Goal: Information Seeking & Learning: Learn about a topic

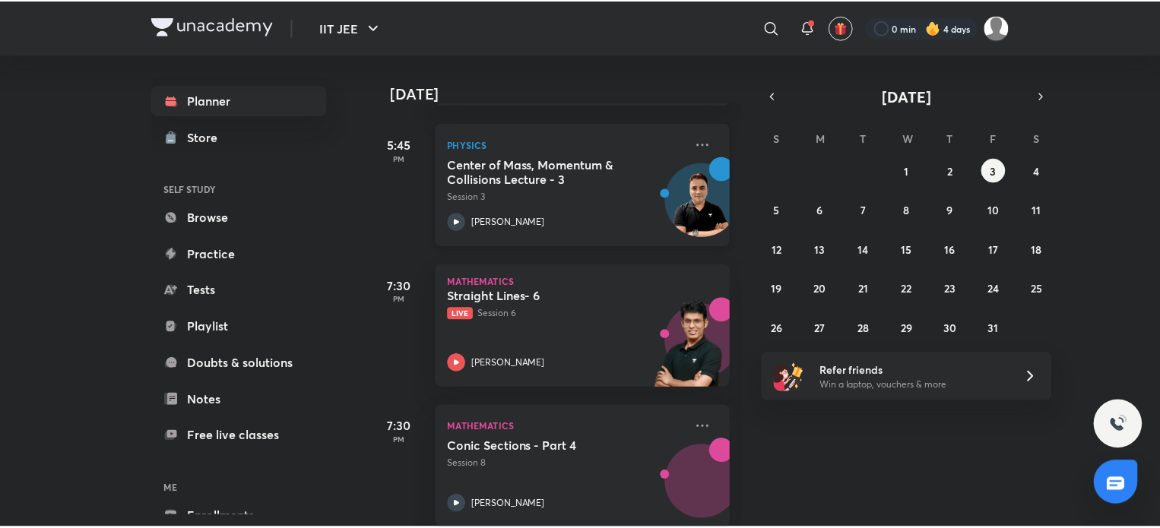
scroll to position [532, 0]
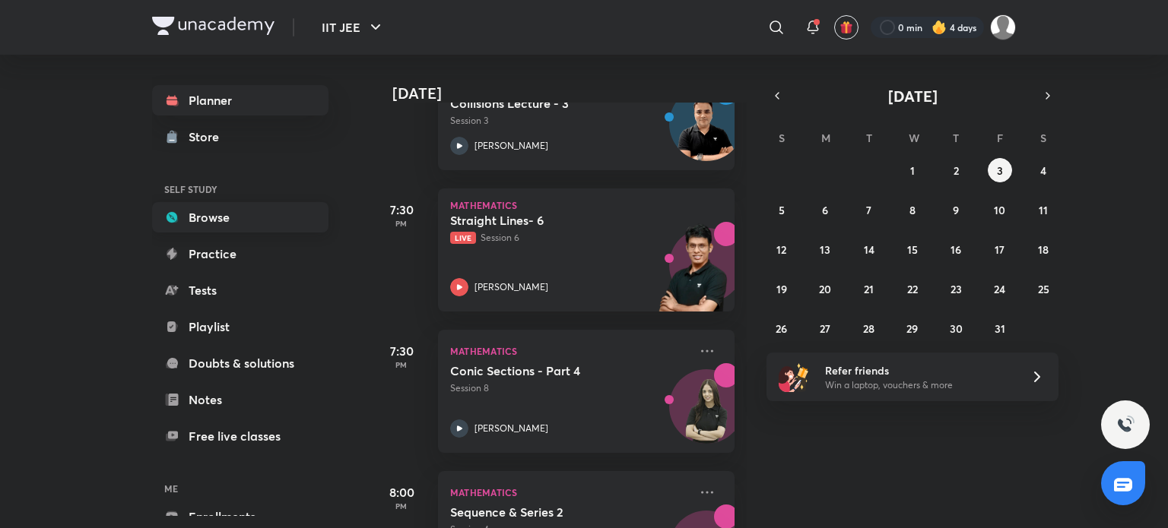
click at [185, 221] on link "Browse" at bounding box center [240, 217] width 176 height 30
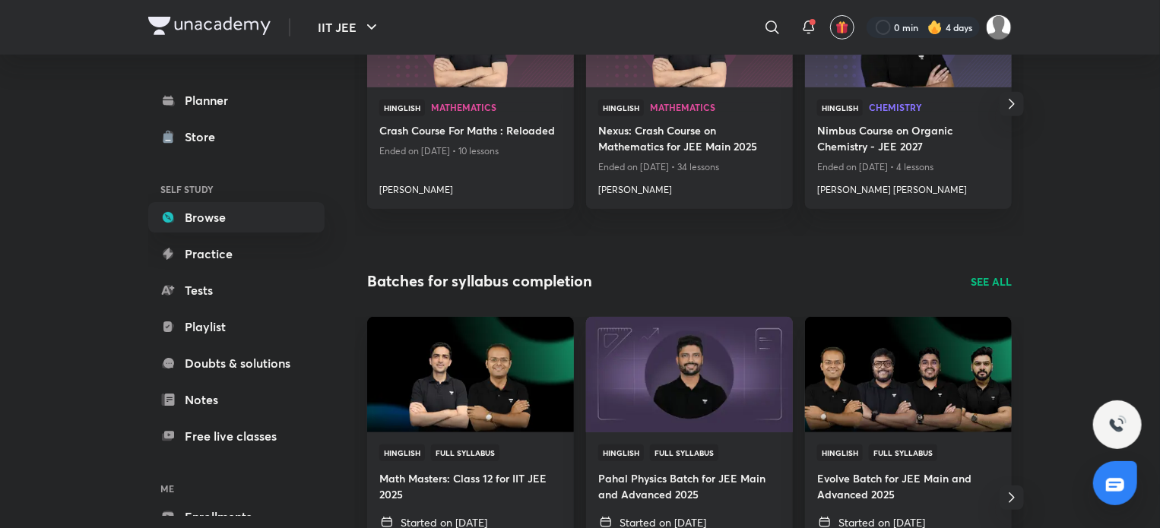
scroll to position [304, 0]
click at [233, 97] on link "Planner" at bounding box center [236, 100] width 176 height 30
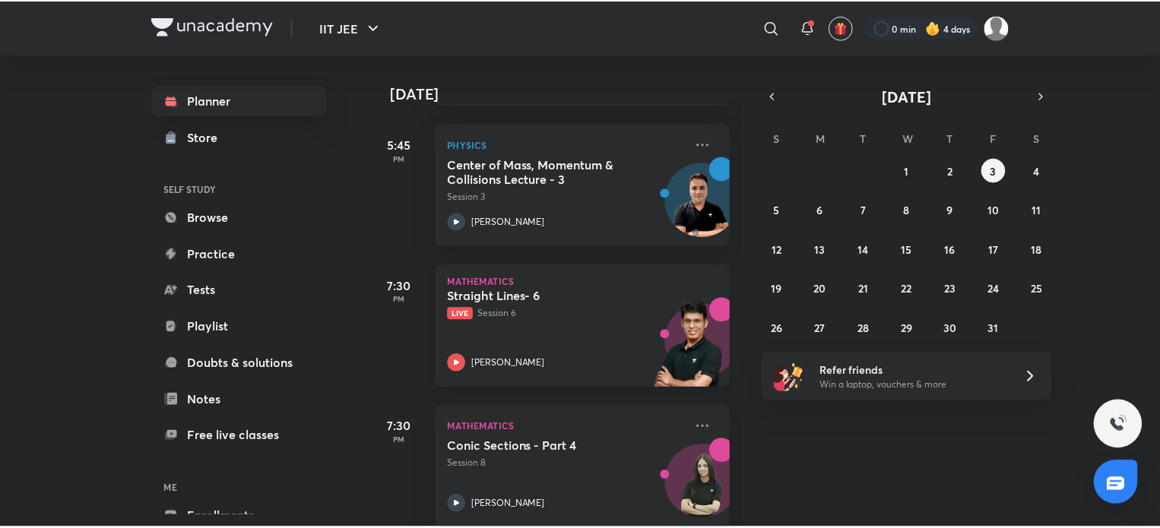
scroll to position [760, 0]
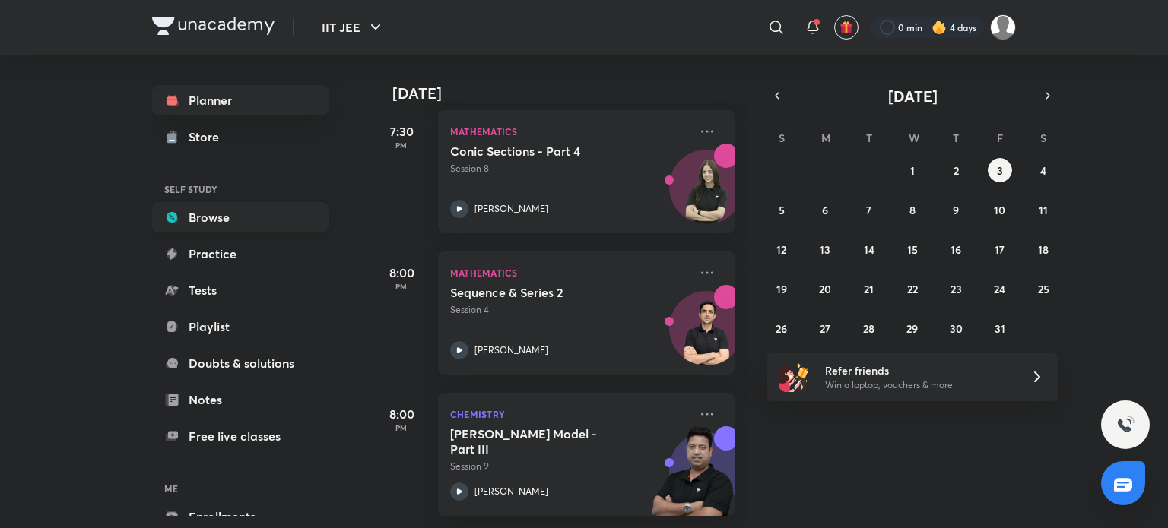
click at [264, 222] on link "Browse" at bounding box center [240, 217] width 176 height 30
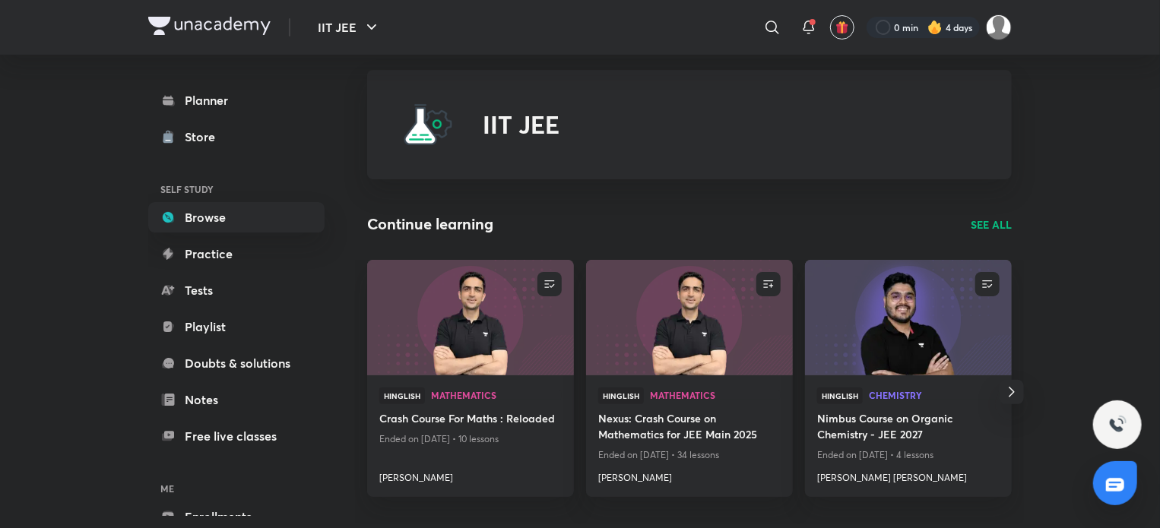
scroll to position [11, 0]
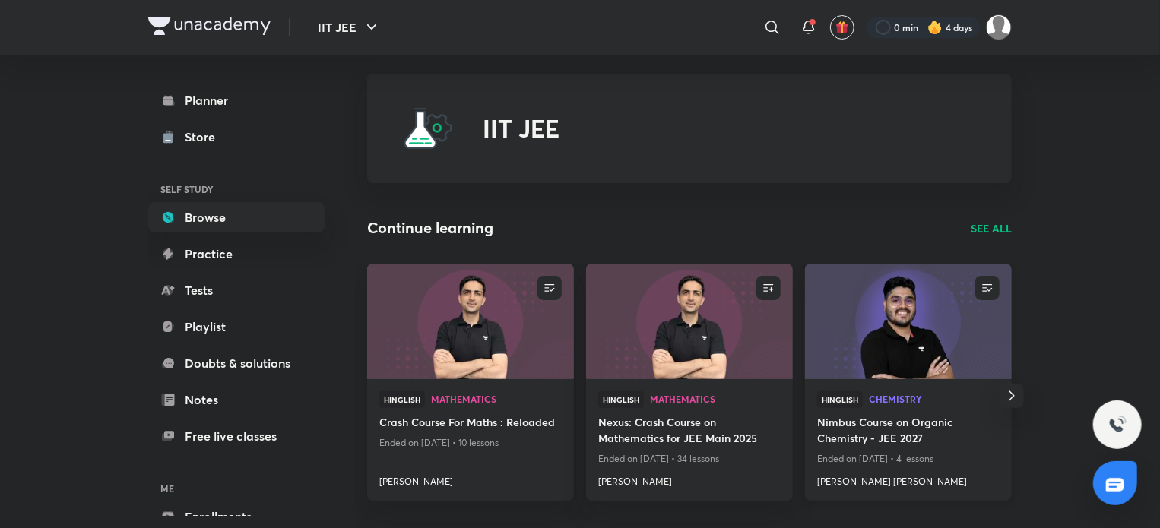
click at [906, 368] on img at bounding box center [908, 321] width 211 height 118
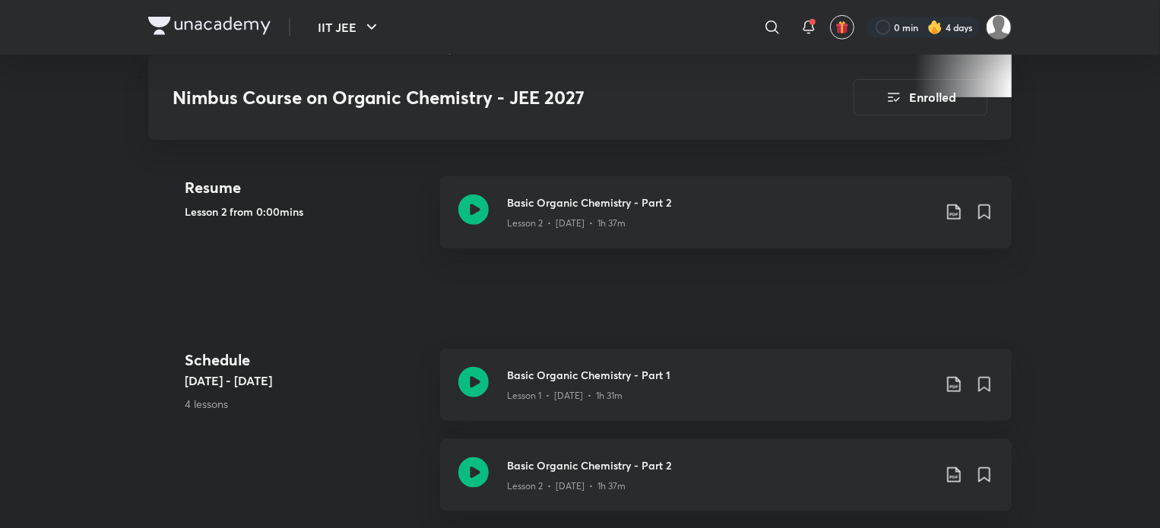
scroll to position [684, 0]
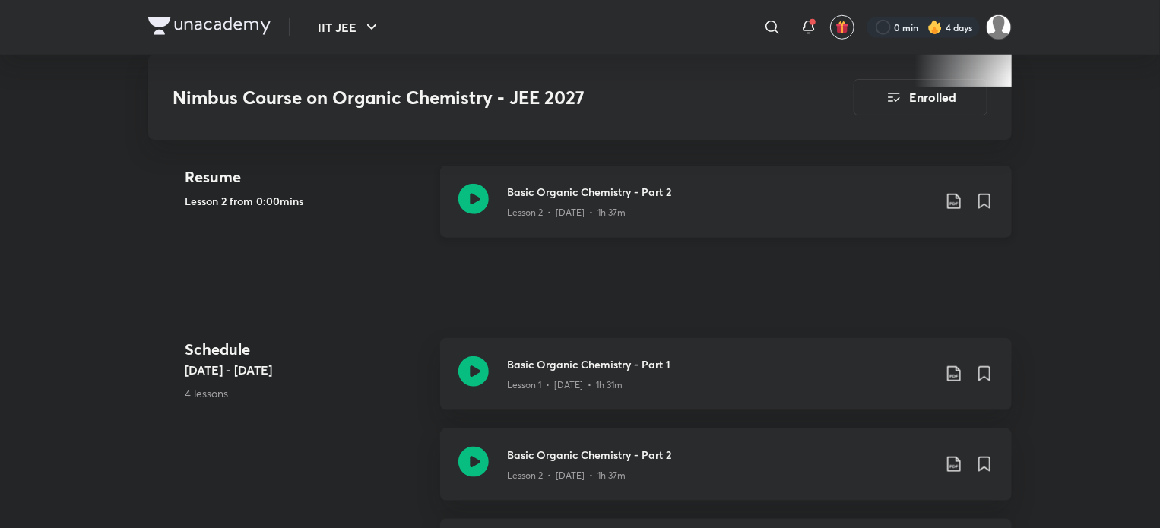
click at [473, 198] on icon at bounding box center [473, 199] width 30 height 30
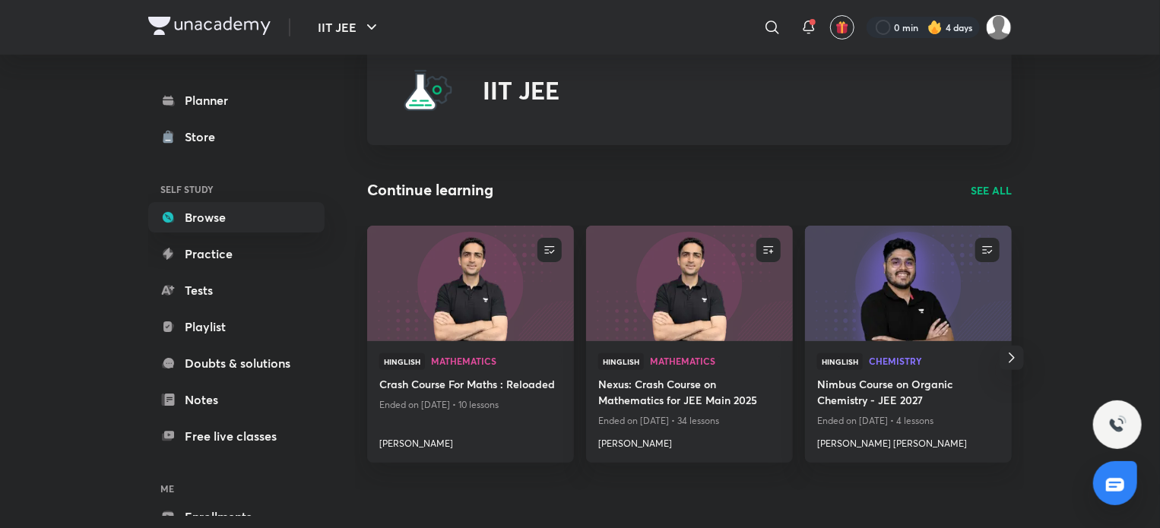
scroll to position [76, 0]
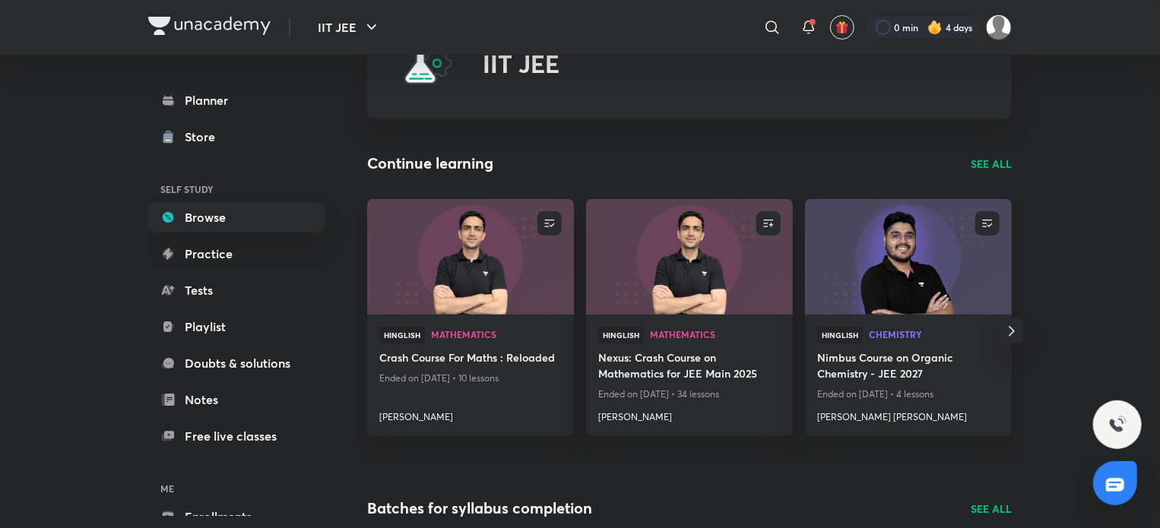
click at [1008, 156] on p "SEE ALL" at bounding box center [991, 164] width 41 height 16
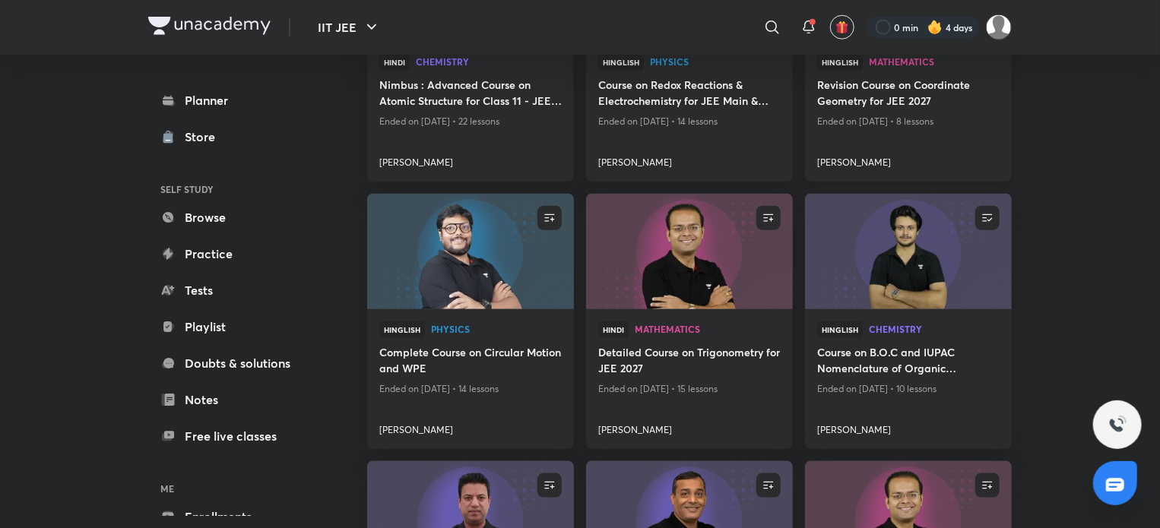
scroll to position [836, 0]
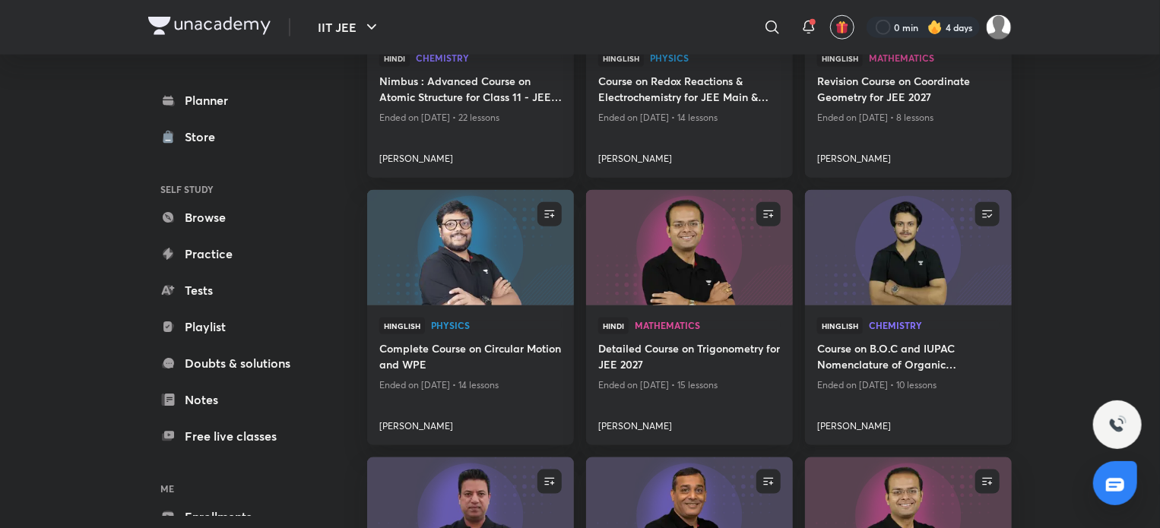
click at [845, 352] on h4 "Course on B.O.C and IUPAC Nomenclature of Organic Compounds" at bounding box center [908, 358] width 182 height 35
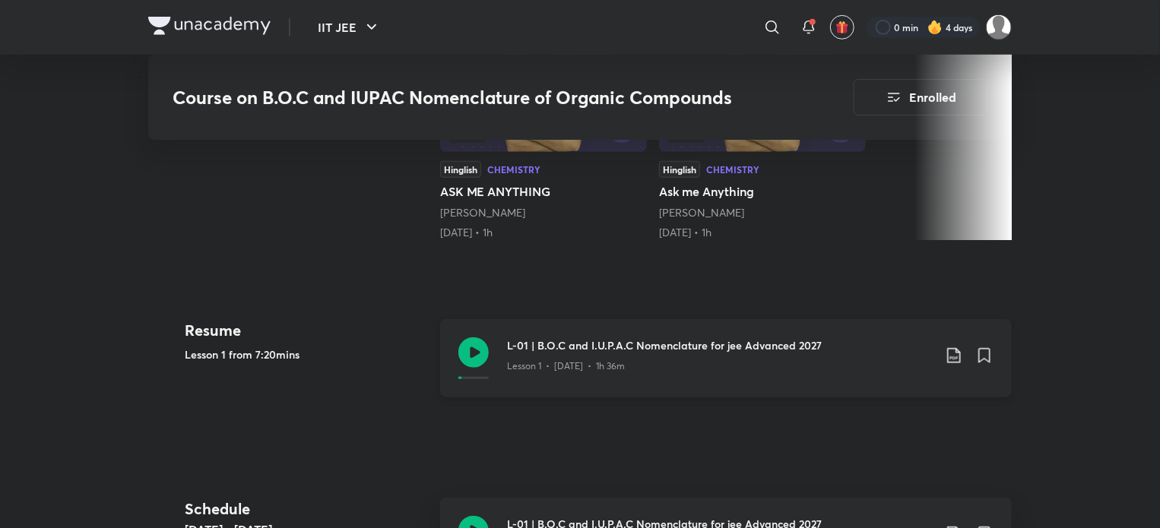
scroll to position [684, 0]
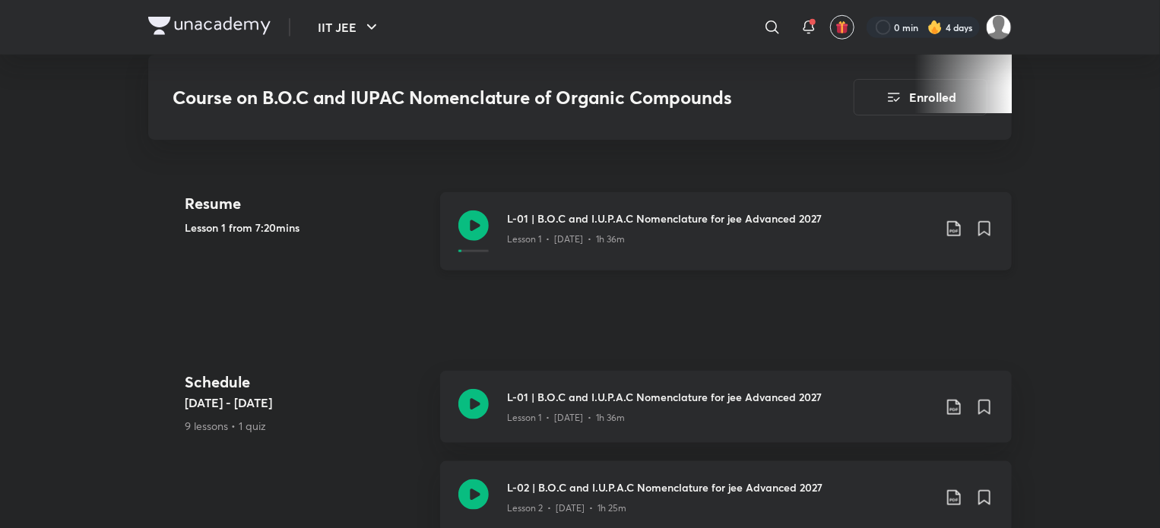
click at [474, 224] on icon at bounding box center [473, 226] width 30 height 30
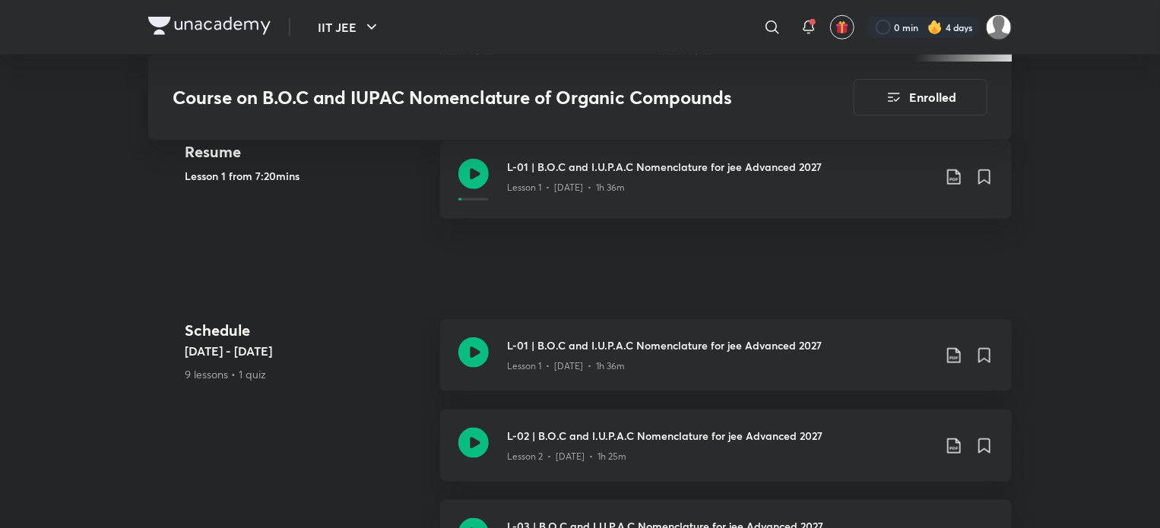
scroll to position [760, 0]
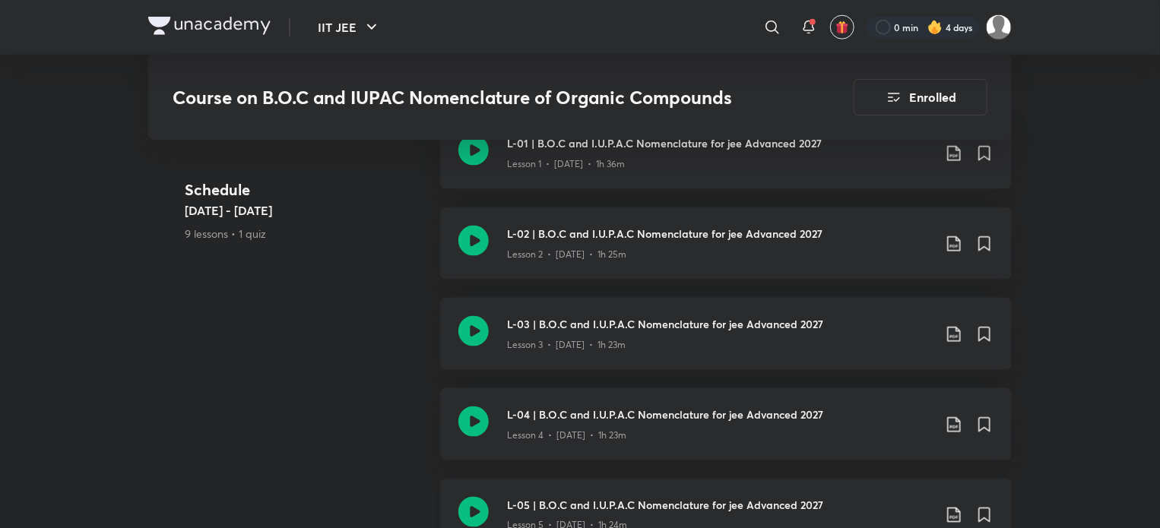
scroll to position [912, 0]
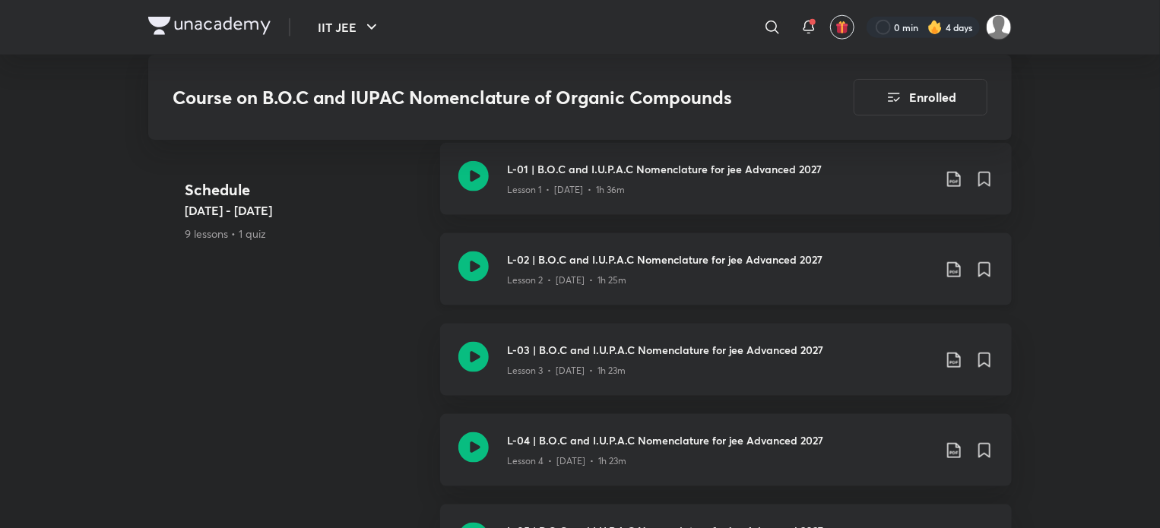
click at [466, 278] on icon at bounding box center [473, 267] width 30 height 30
